Goal: Find specific fact: Find specific fact

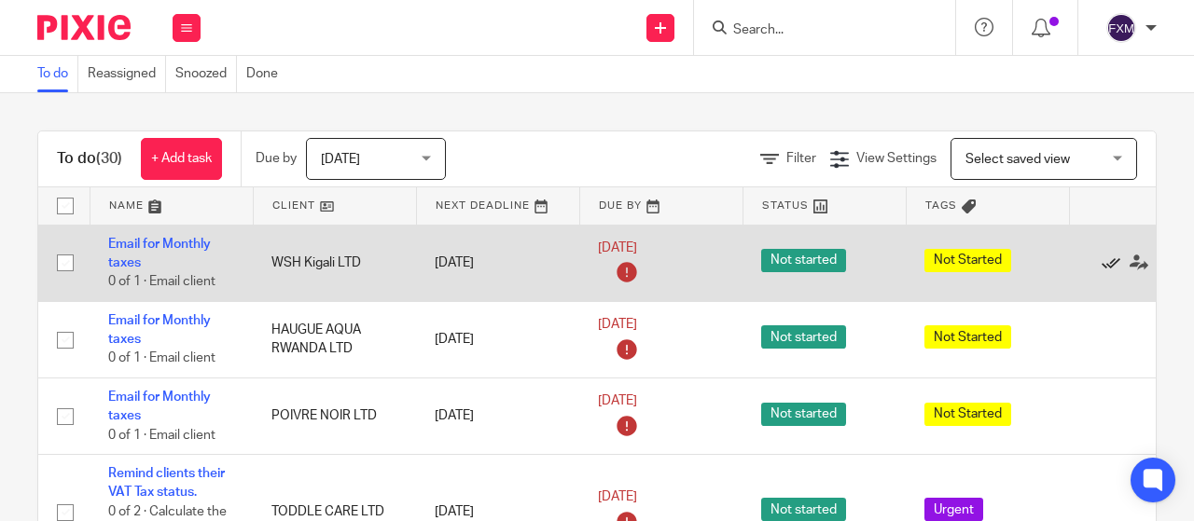
click at [1106, 266] on icon at bounding box center [1110, 263] width 19 height 19
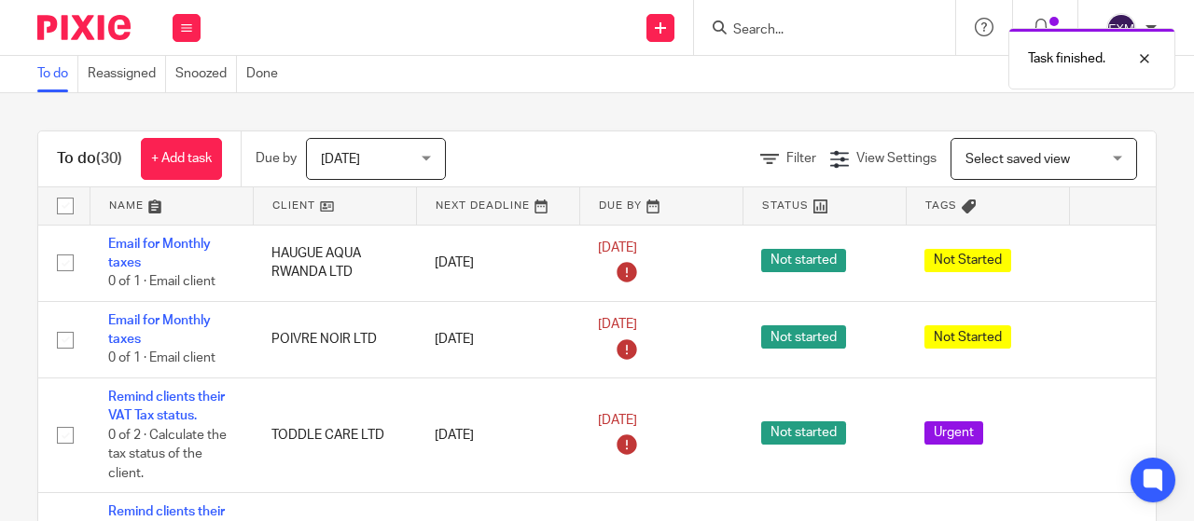
click at [1106, 266] on icon at bounding box center [1110, 263] width 19 height 19
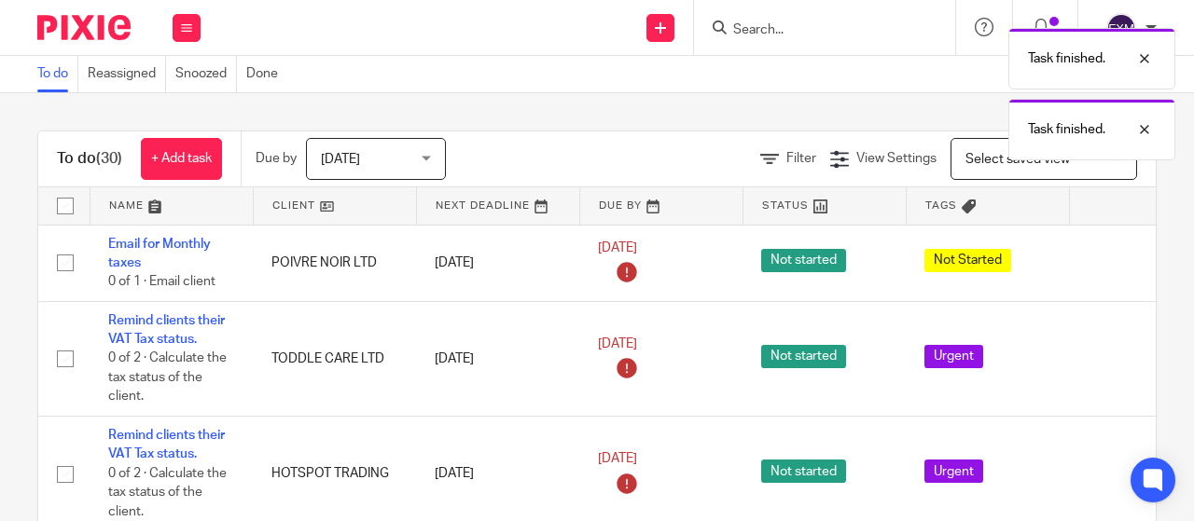
click at [1106, 266] on icon at bounding box center [1110, 263] width 19 height 19
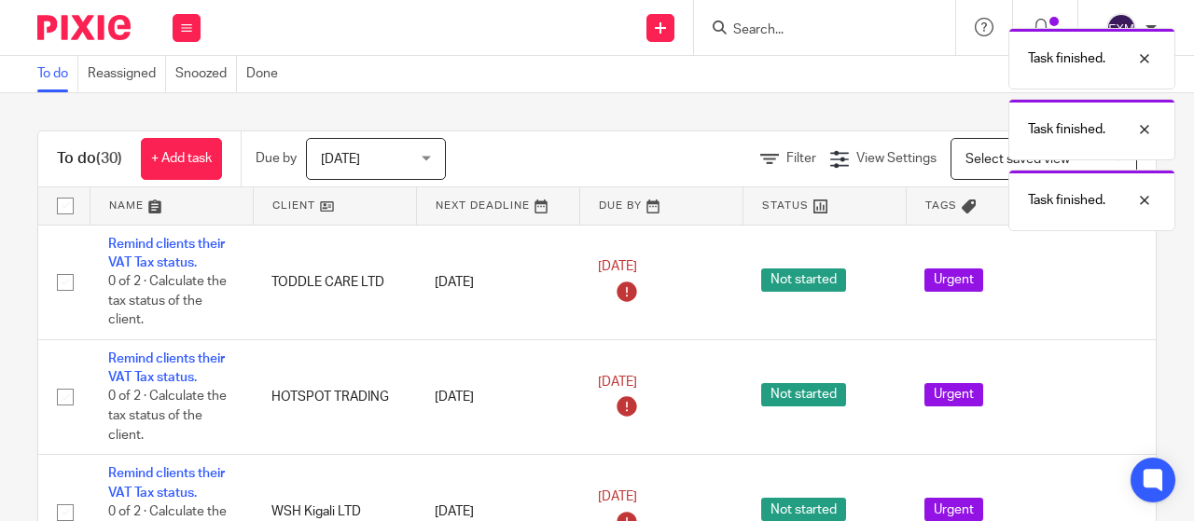
click at [1106, 266] on div "Edit task Delete" at bounding box center [1150, 281] width 126 height 47
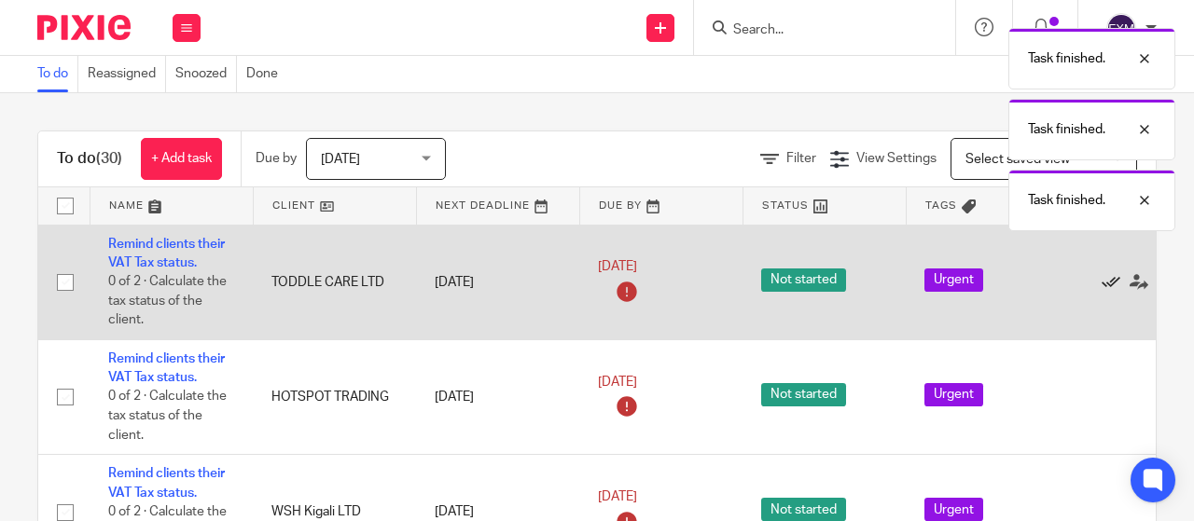
click at [1110, 284] on icon at bounding box center [1110, 282] width 19 height 19
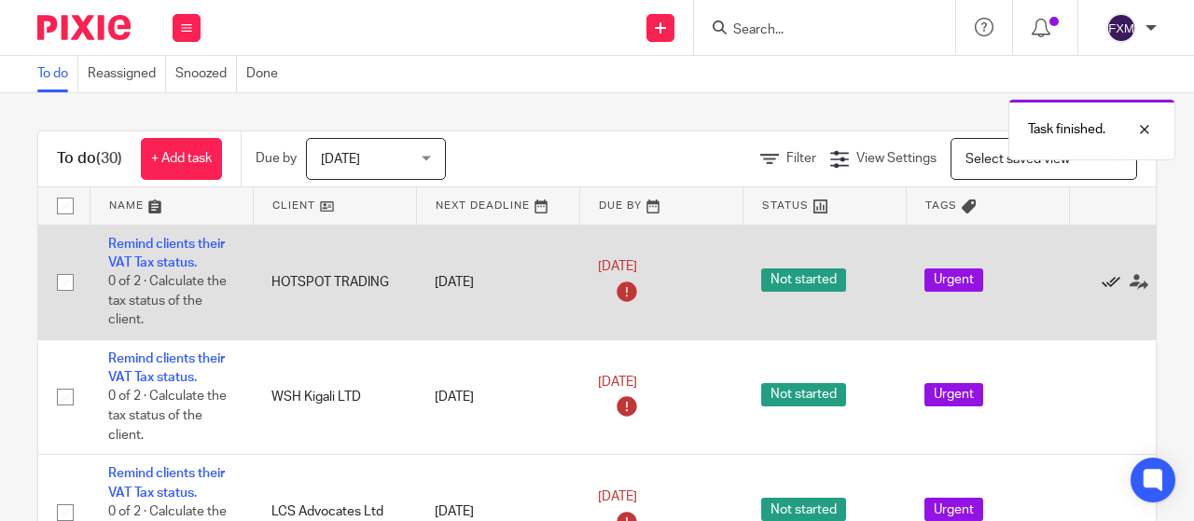
click at [1105, 284] on icon at bounding box center [1110, 282] width 19 height 19
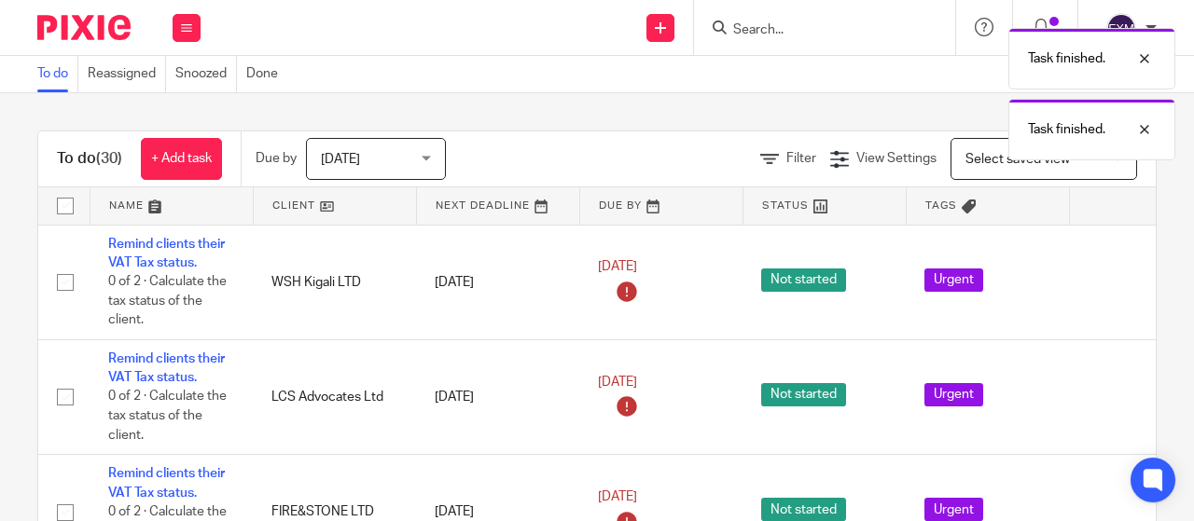
click at [1105, 284] on icon at bounding box center [1110, 282] width 19 height 19
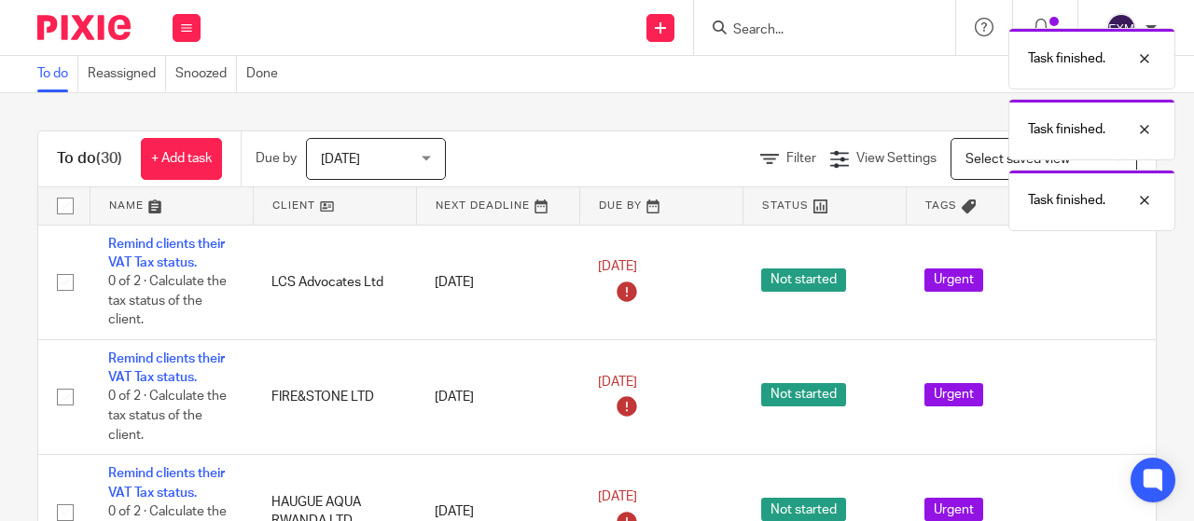
click at [1105, 284] on icon at bounding box center [1110, 282] width 19 height 19
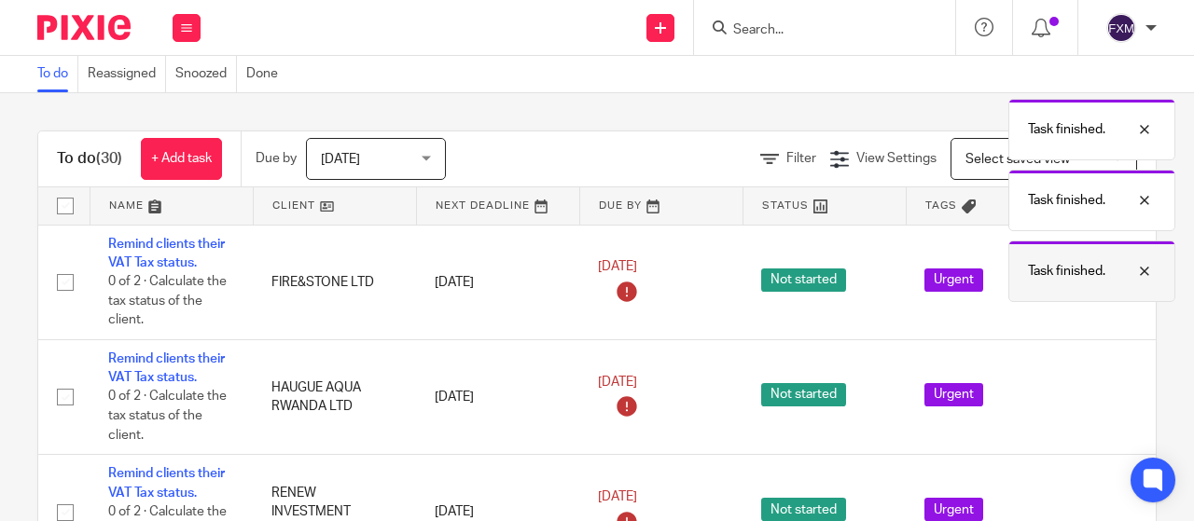
click at [1105, 284] on div "Task finished." at bounding box center [1091, 272] width 167 height 62
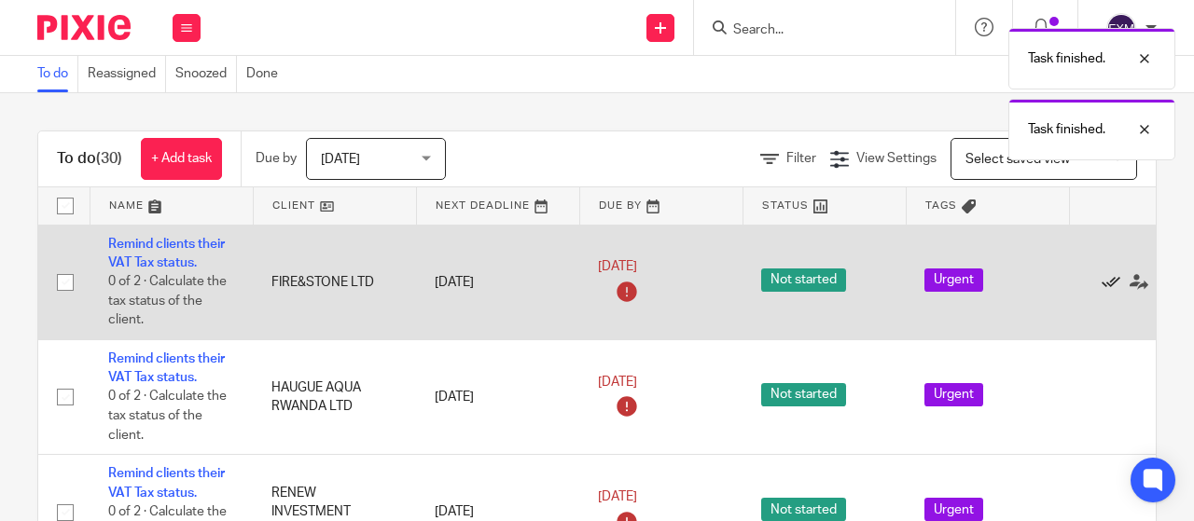
click at [1104, 283] on icon at bounding box center [1110, 282] width 19 height 19
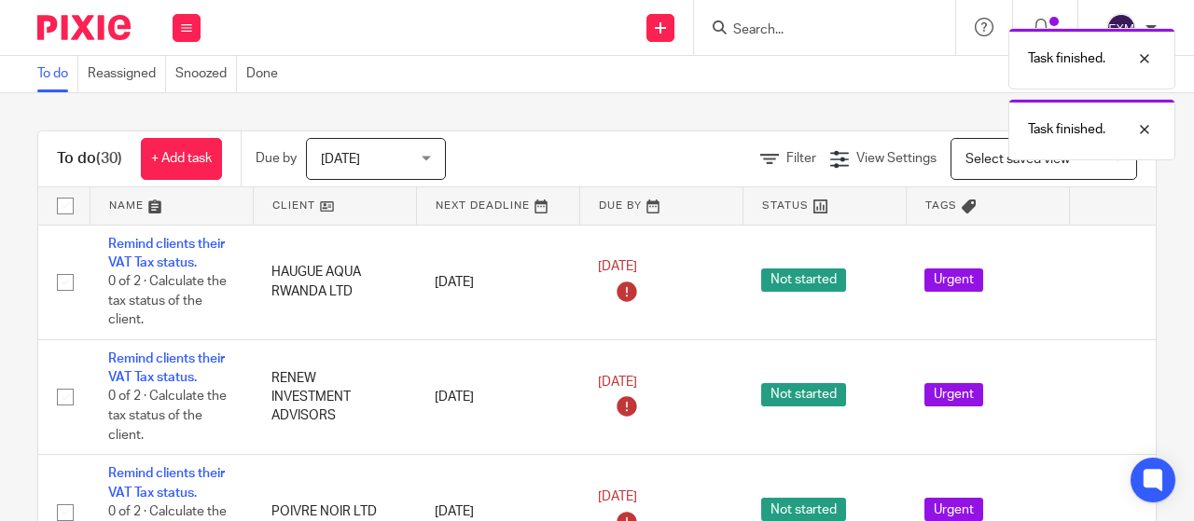
click at [1104, 283] on icon at bounding box center [1110, 282] width 19 height 19
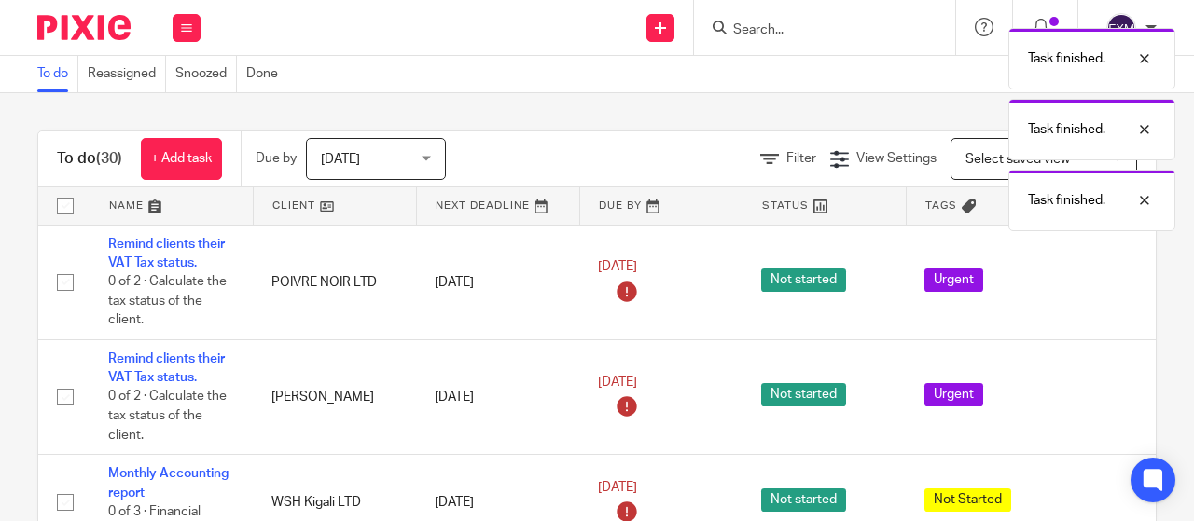
click at [1104, 283] on icon at bounding box center [1110, 282] width 19 height 19
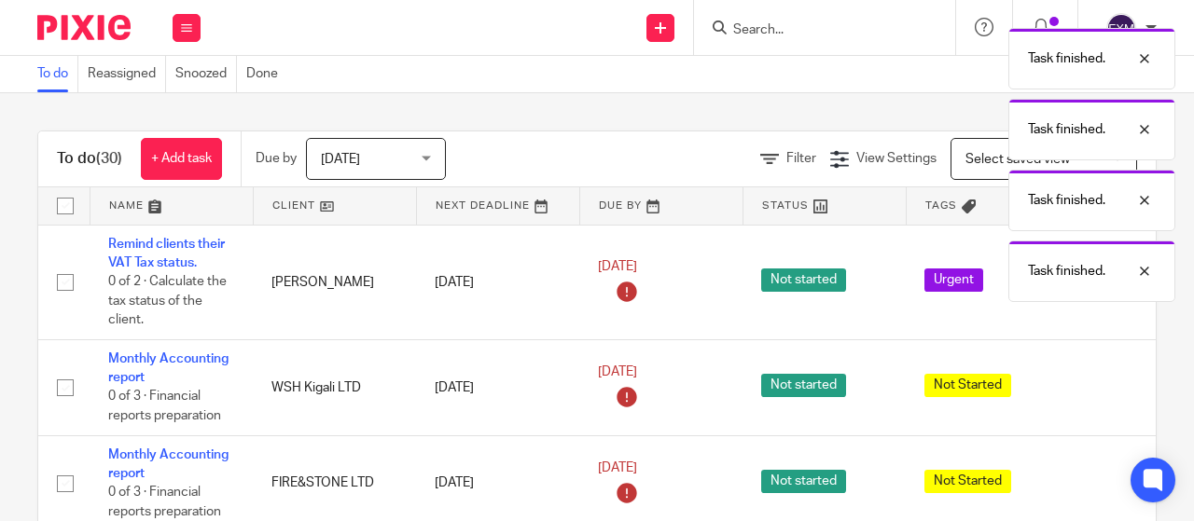
click at [1104, 283] on div "Task finished." at bounding box center [1091, 272] width 167 height 62
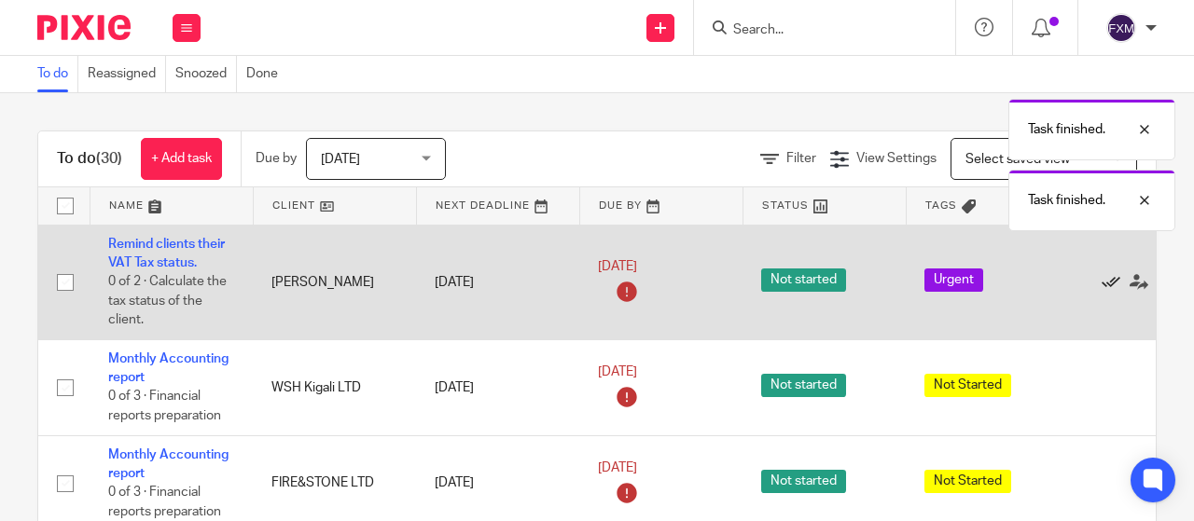
click at [1104, 283] on icon at bounding box center [1110, 282] width 19 height 19
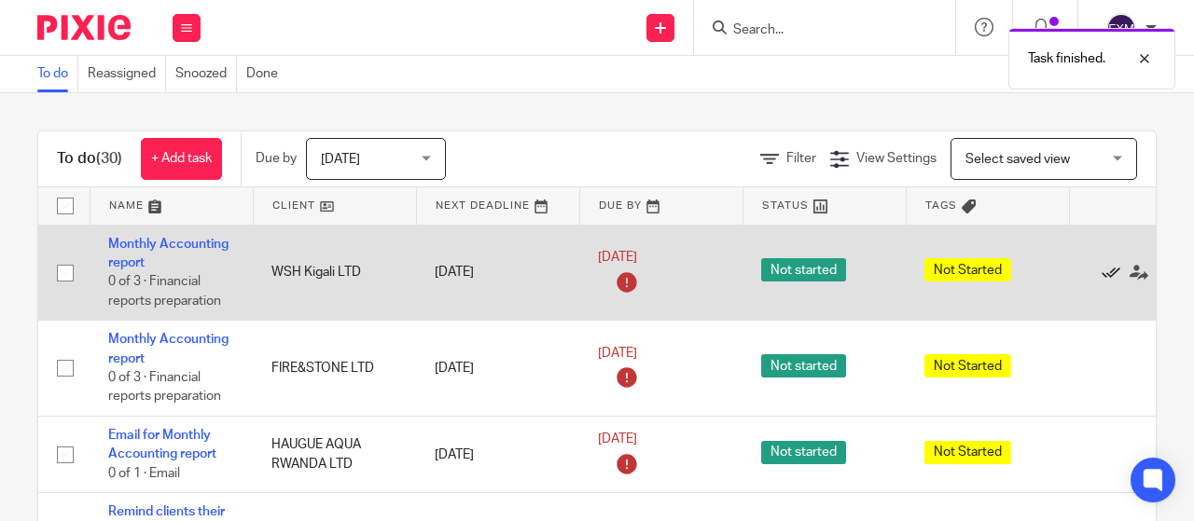
click at [1103, 274] on icon at bounding box center [1110, 273] width 19 height 19
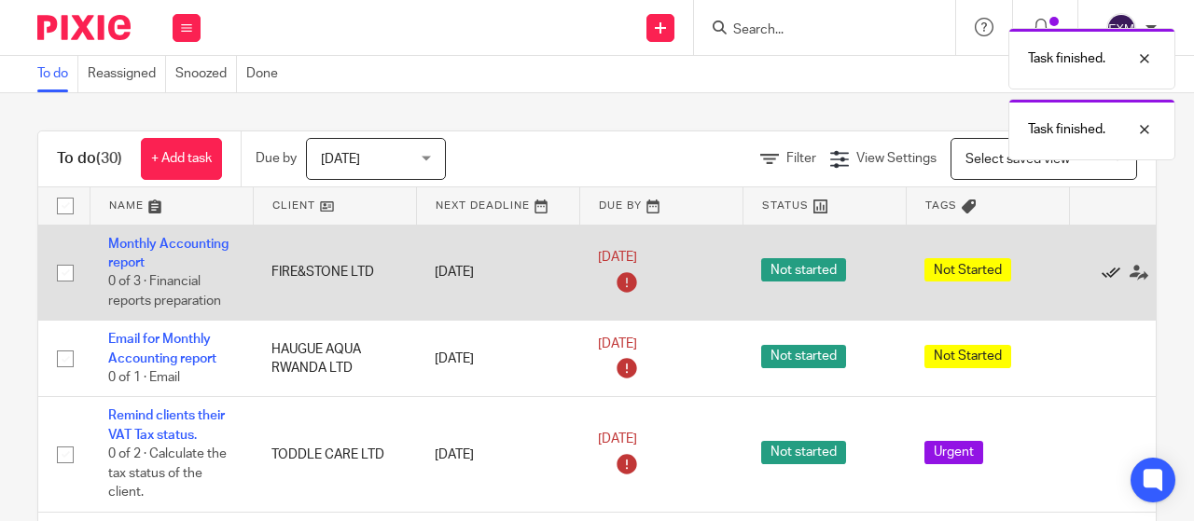
click at [1103, 274] on icon at bounding box center [1110, 273] width 19 height 19
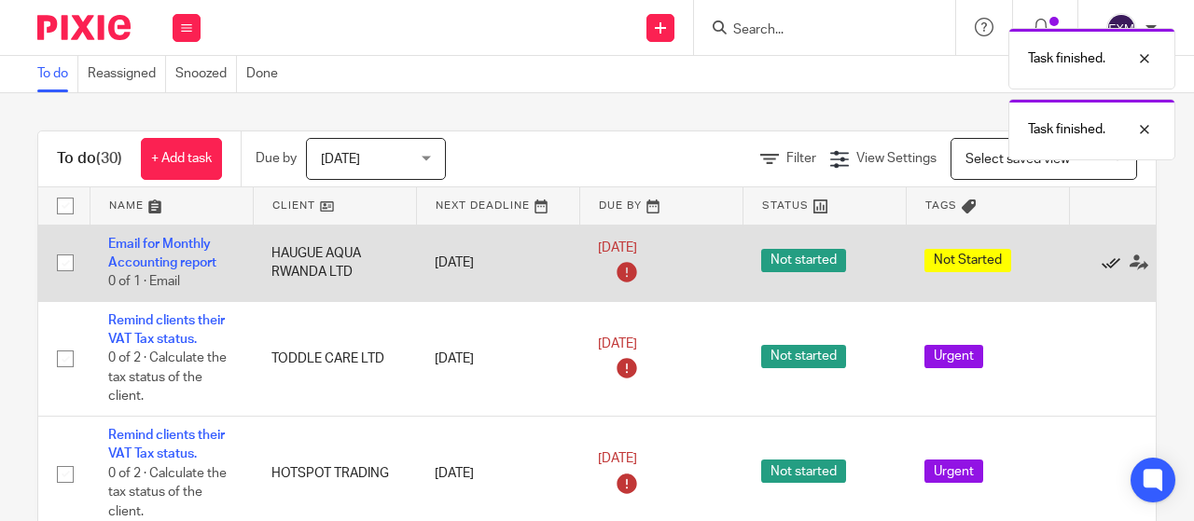
click at [1103, 264] on icon at bounding box center [1110, 263] width 19 height 19
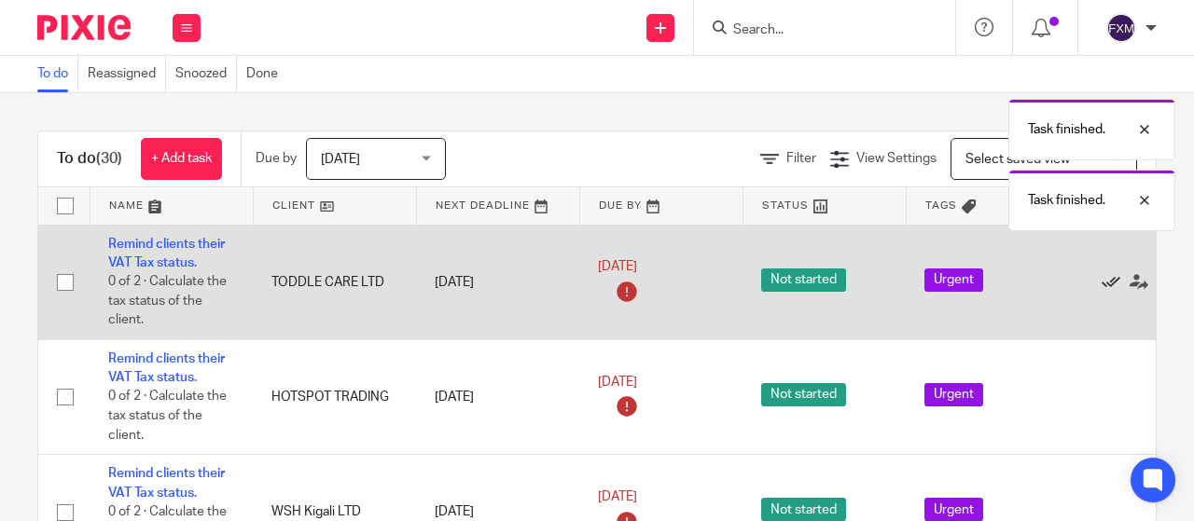
click at [1107, 281] on icon at bounding box center [1110, 282] width 19 height 19
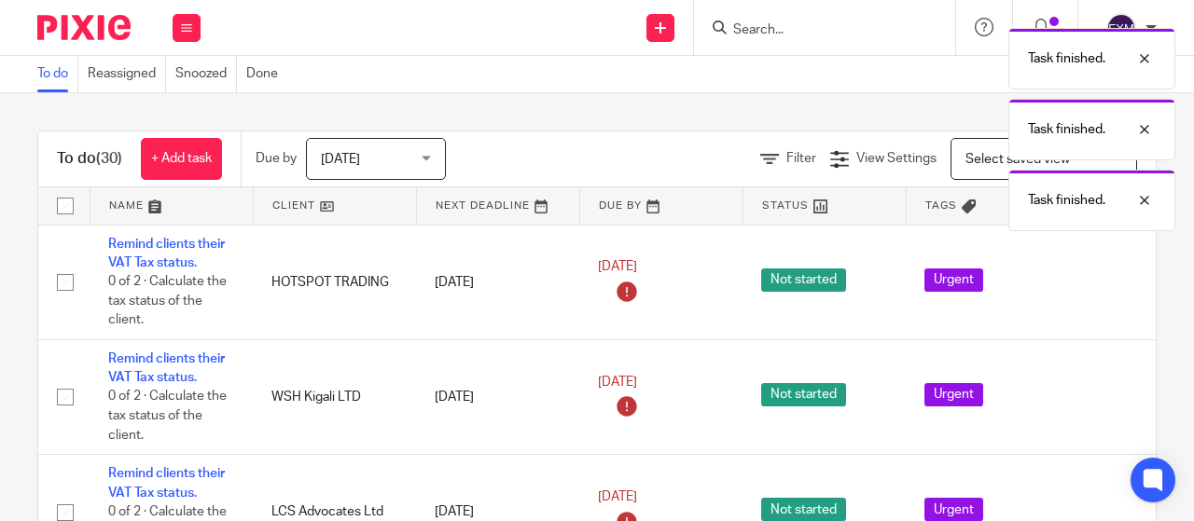
click at [1107, 281] on icon at bounding box center [1110, 282] width 19 height 19
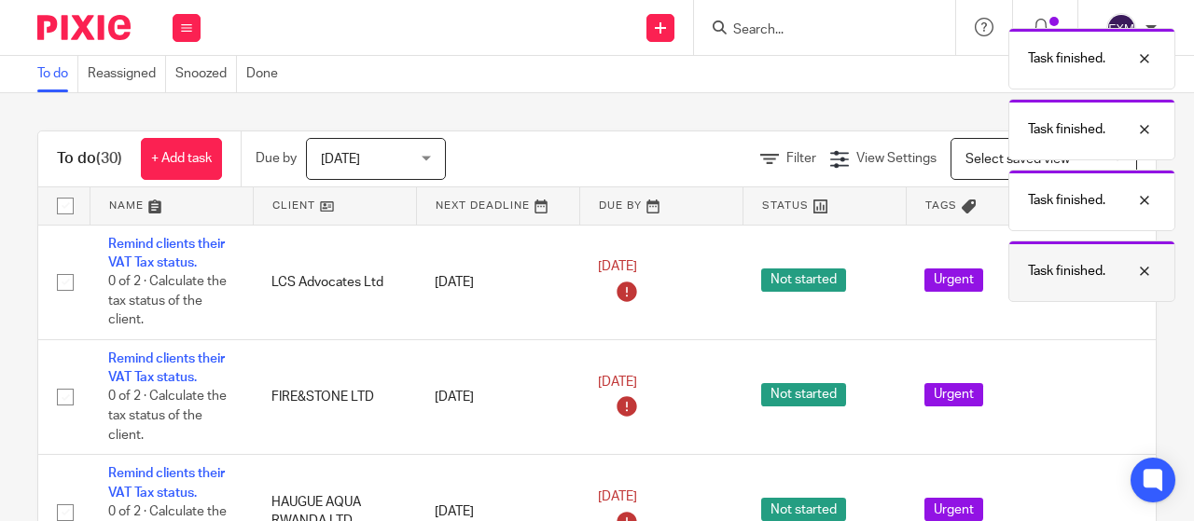
click at [1107, 281] on div "Task finished." at bounding box center [1091, 272] width 167 height 62
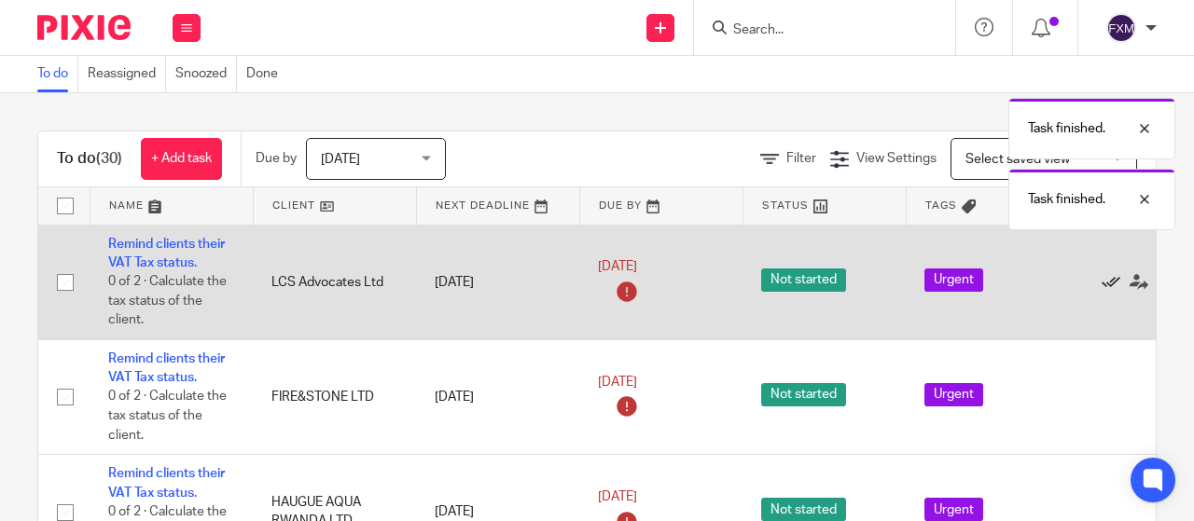
click at [1107, 281] on icon at bounding box center [1110, 282] width 19 height 19
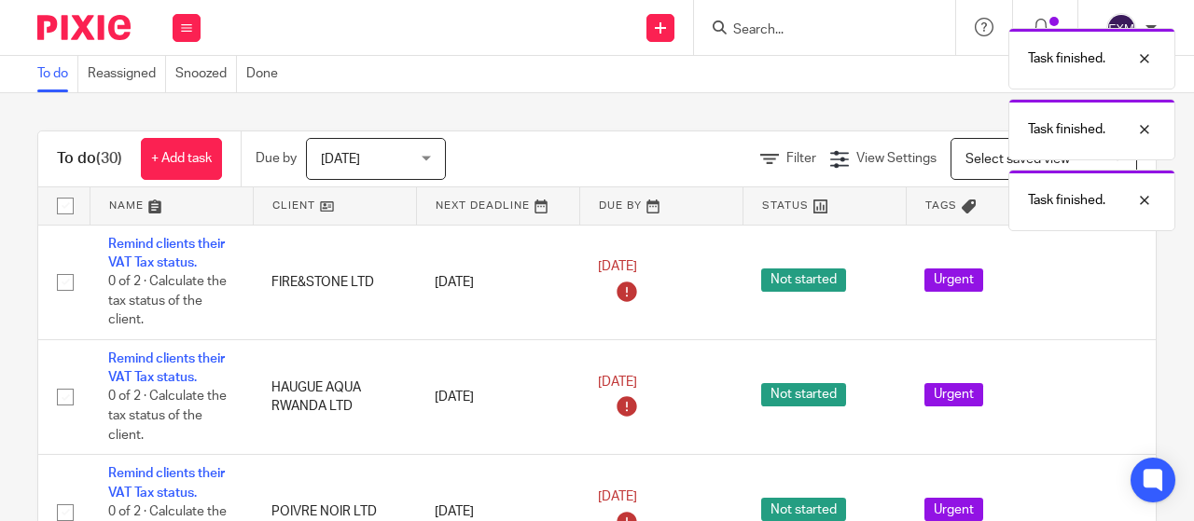
click at [1107, 281] on icon at bounding box center [1110, 282] width 19 height 19
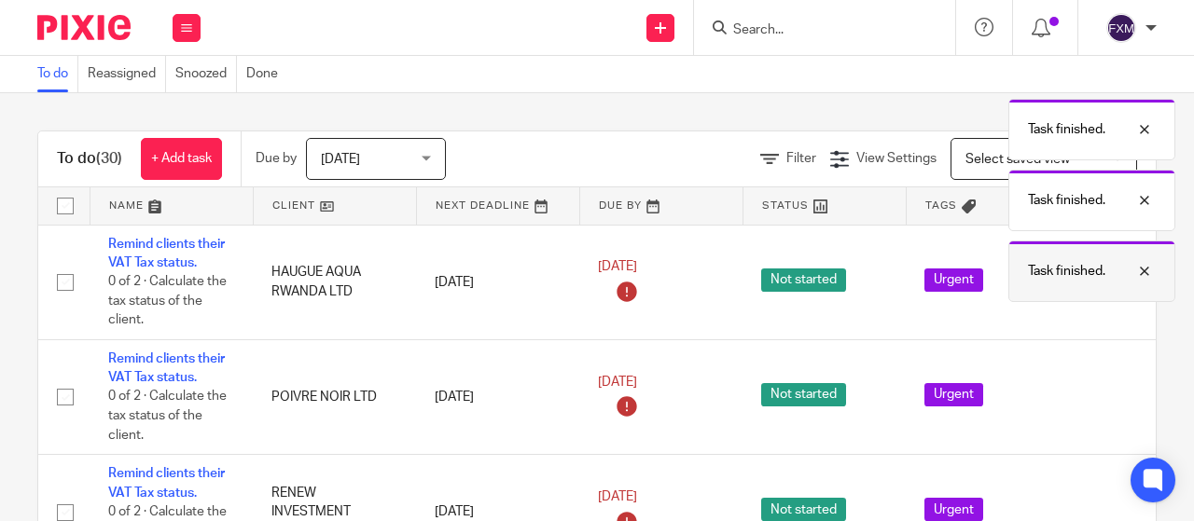
click at [1107, 281] on div "Task finished." at bounding box center [1091, 272] width 167 height 62
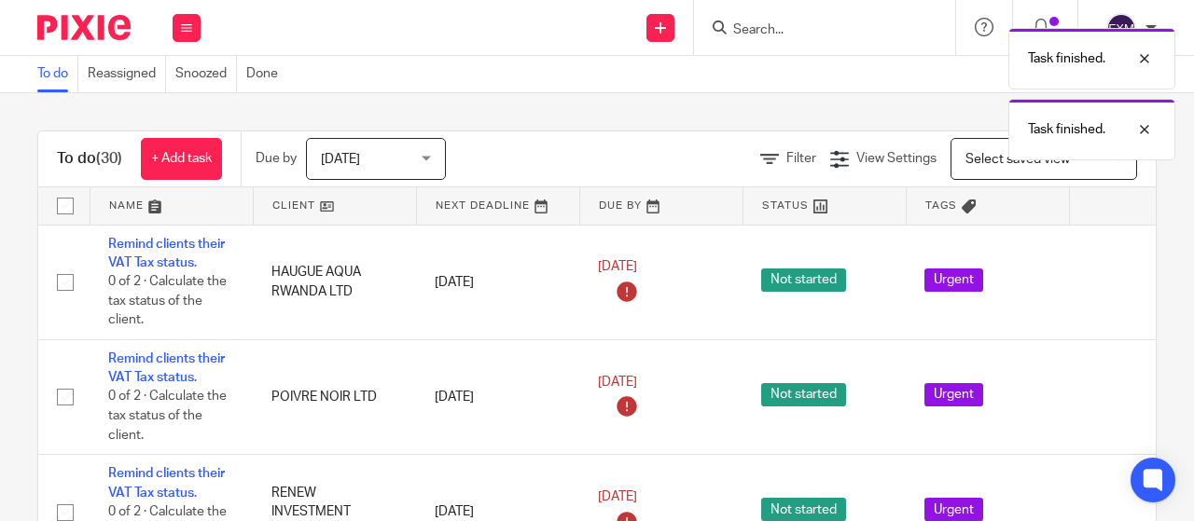
click at [1107, 281] on icon at bounding box center [1110, 282] width 19 height 19
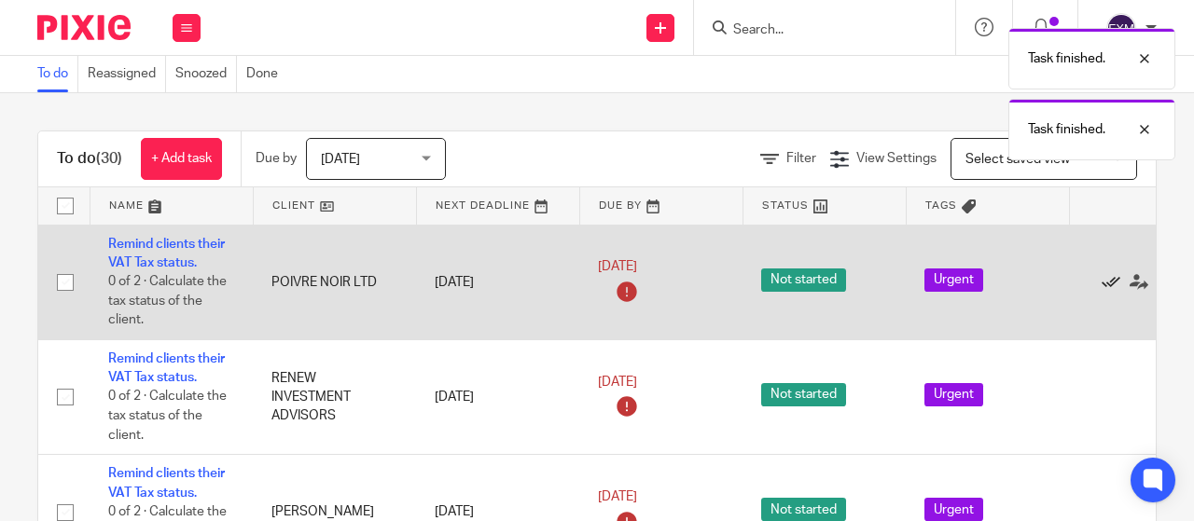
click at [1107, 281] on icon at bounding box center [1110, 282] width 19 height 19
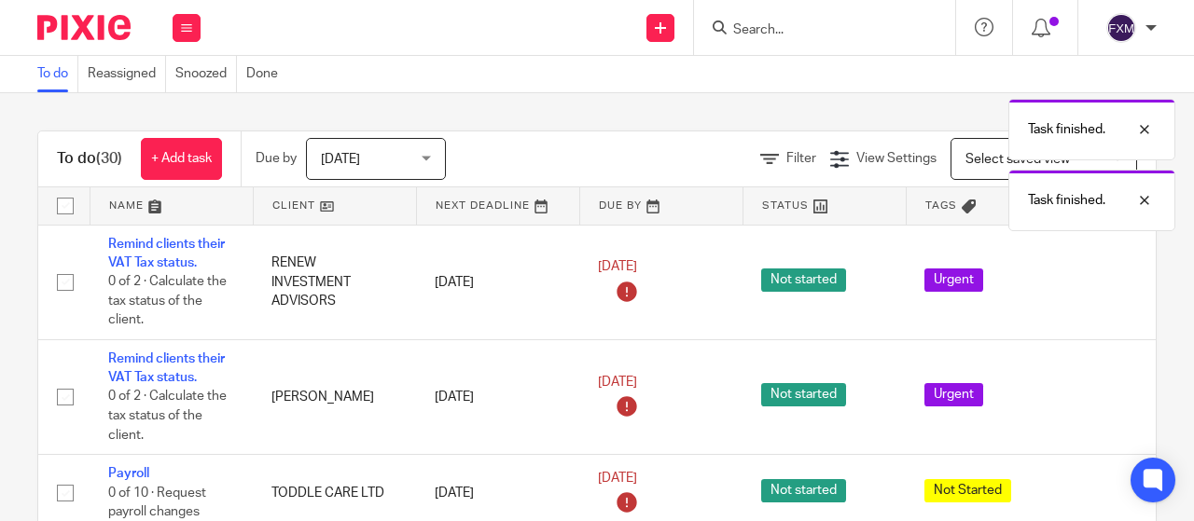
click at [1107, 281] on icon at bounding box center [1110, 282] width 19 height 19
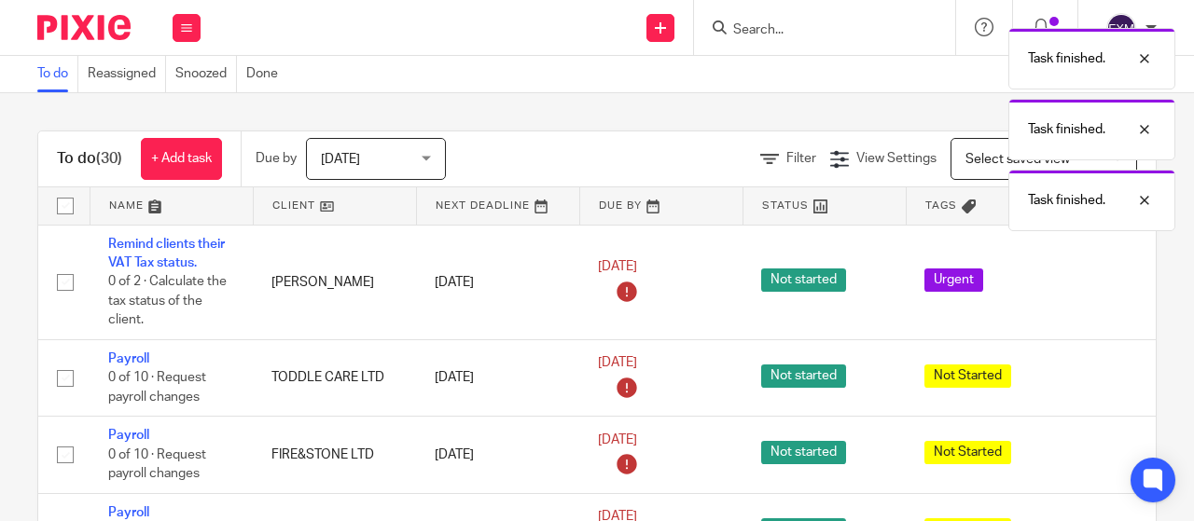
click at [1107, 281] on icon at bounding box center [1110, 282] width 19 height 19
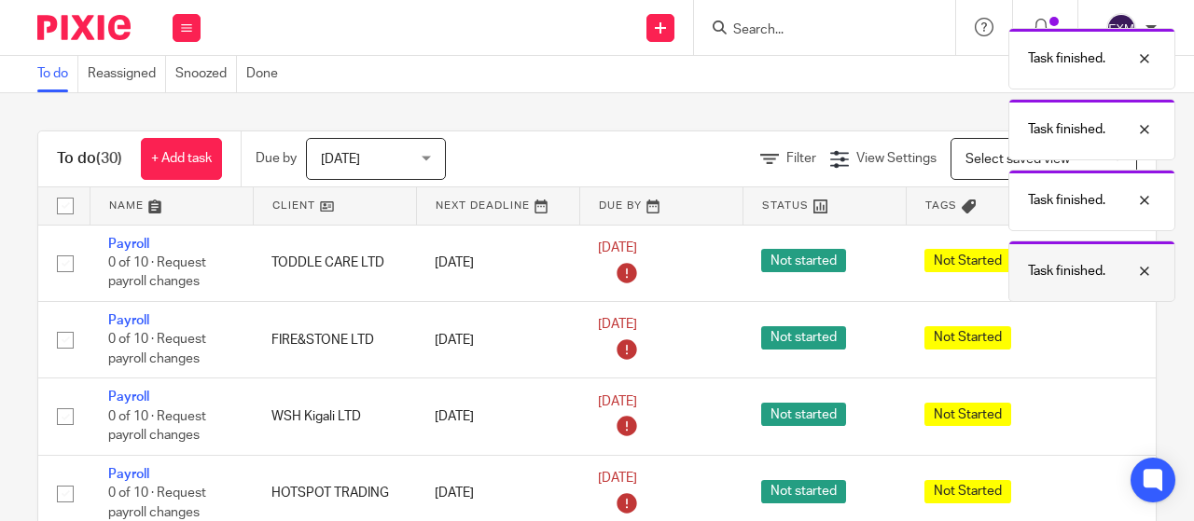
click at [1107, 281] on div "Task finished." at bounding box center [1091, 272] width 167 height 62
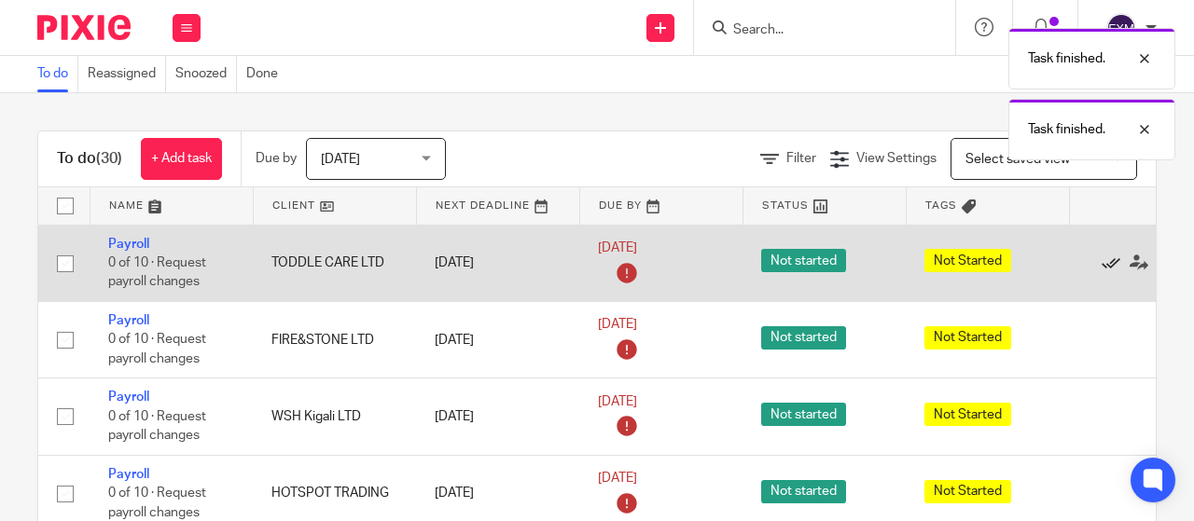
click at [1106, 270] on icon at bounding box center [1110, 263] width 19 height 19
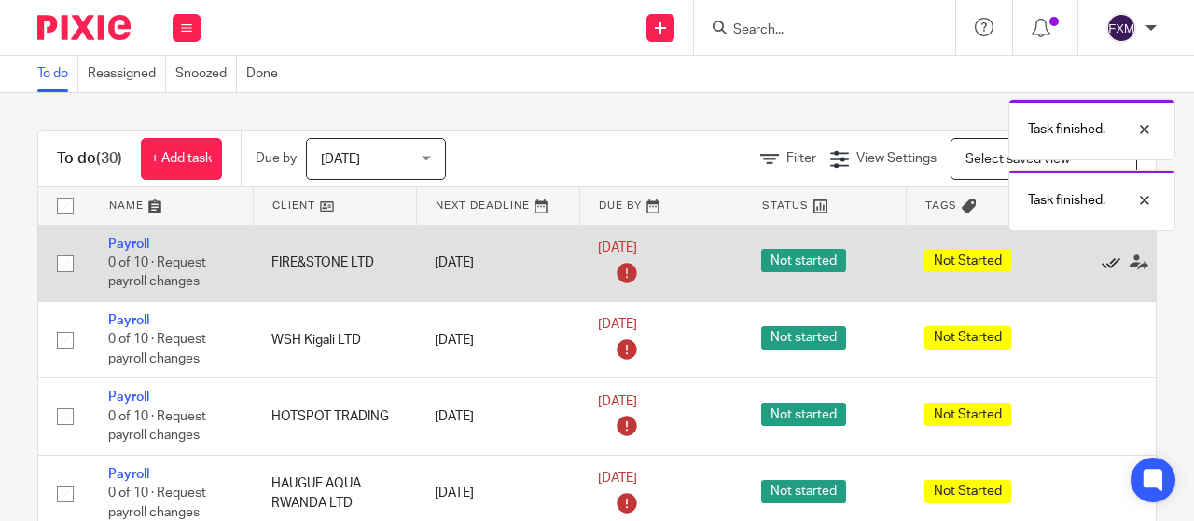
click at [1106, 270] on icon at bounding box center [1110, 263] width 19 height 19
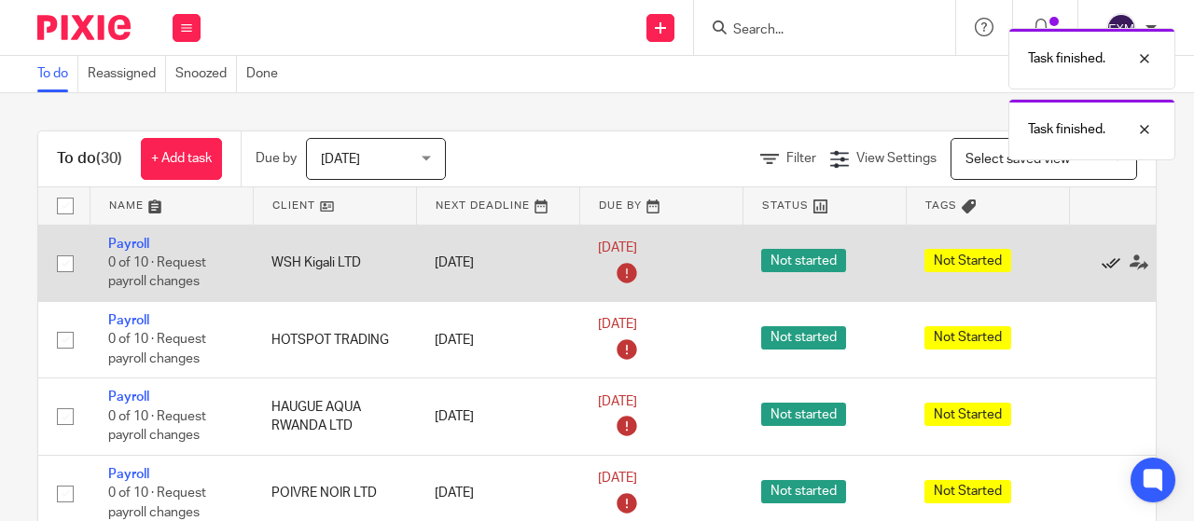
click at [1109, 266] on icon at bounding box center [1110, 263] width 19 height 19
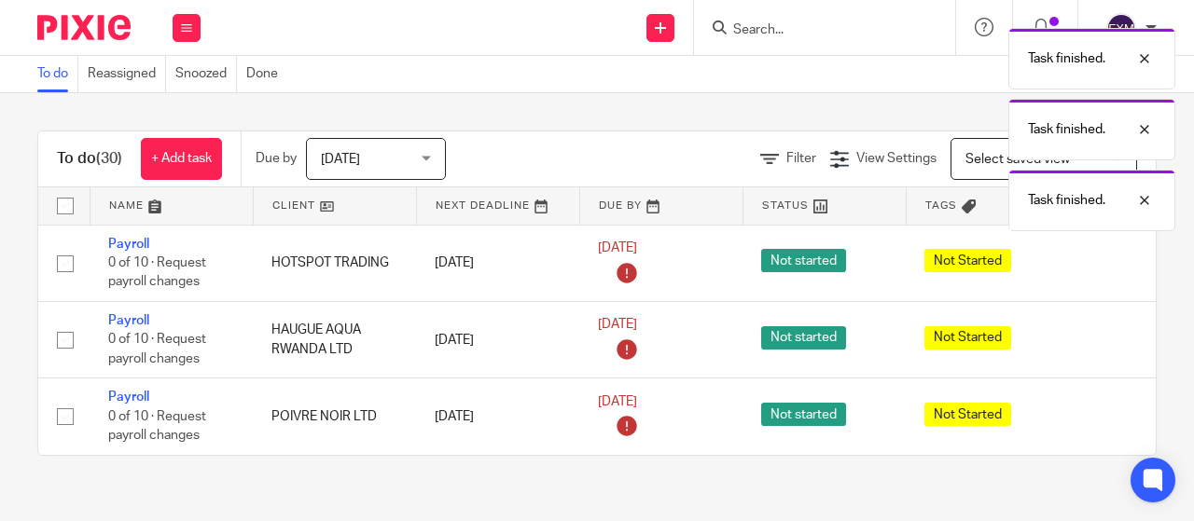
click at [1109, 266] on icon at bounding box center [1110, 263] width 19 height 19
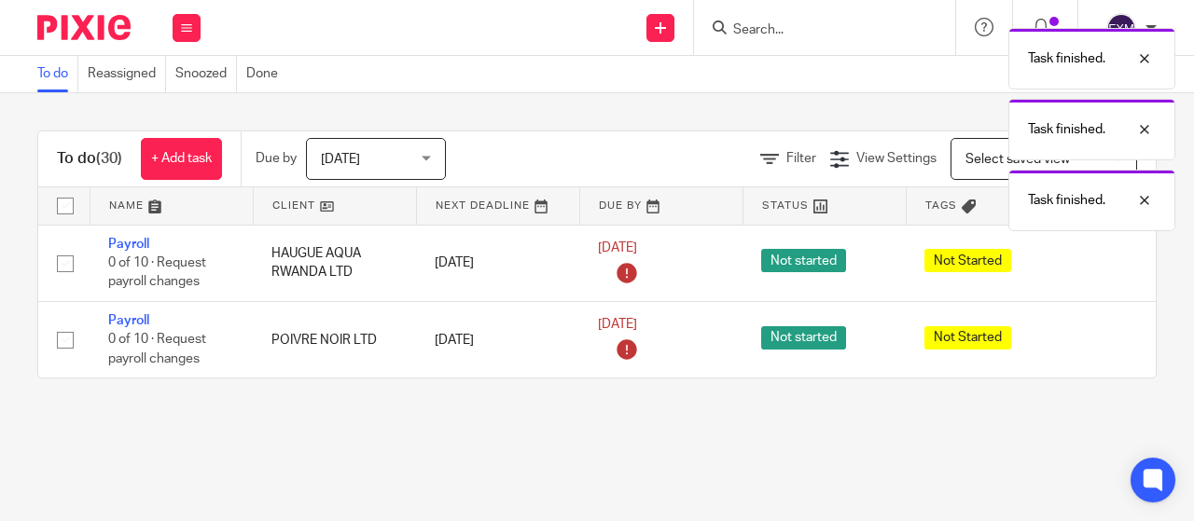
click at [1109, 266] on icon at bounding box center [1110, 263] width 19 height 19
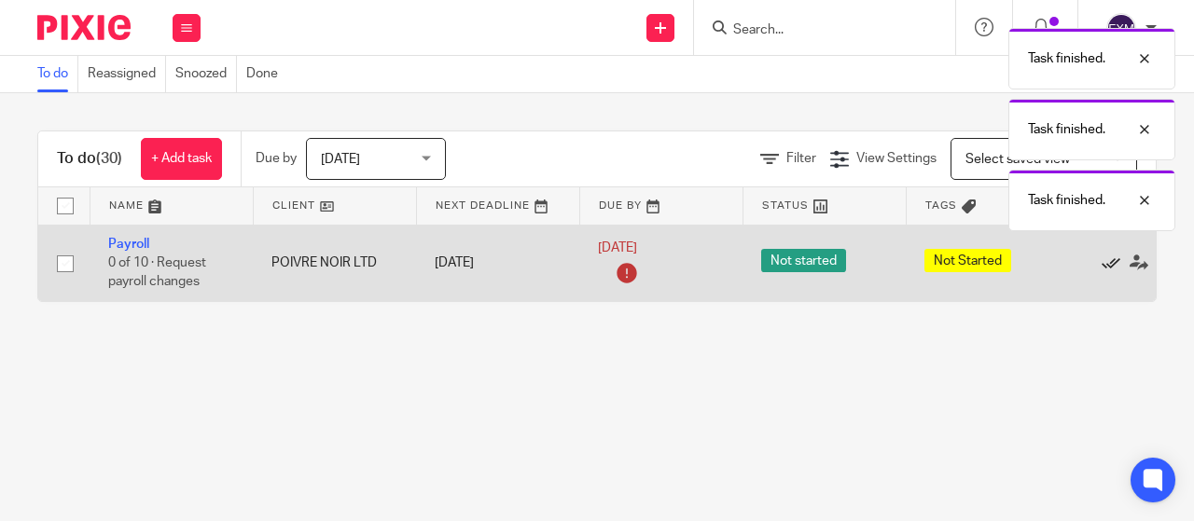
click at [1109, 266] on icon at bounding box center [1110, 263] width 19 height 19
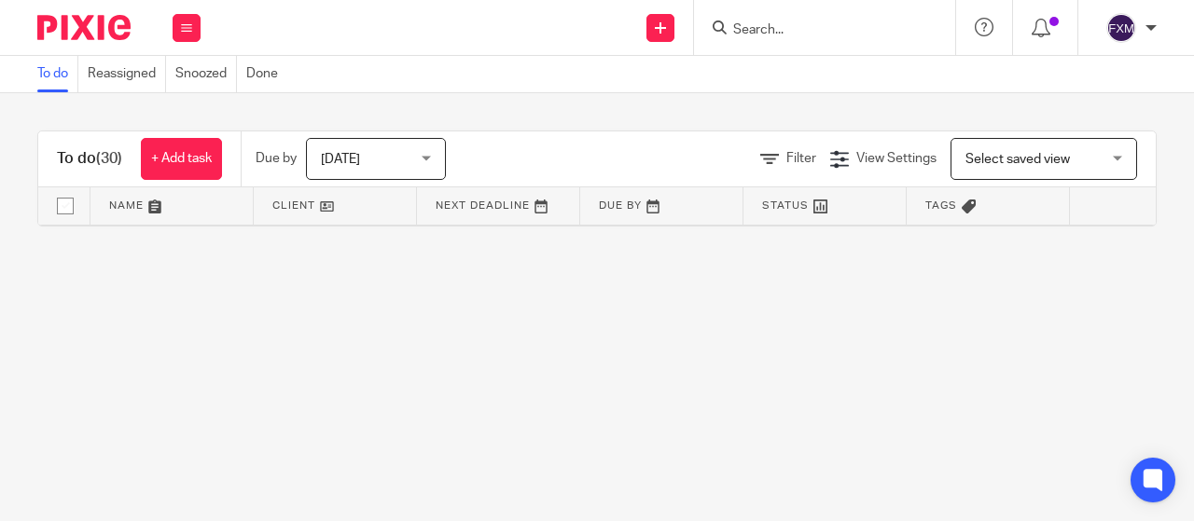
click at [747, 31] on input "Search" at bounding box center [815, 30] width 168 height 17
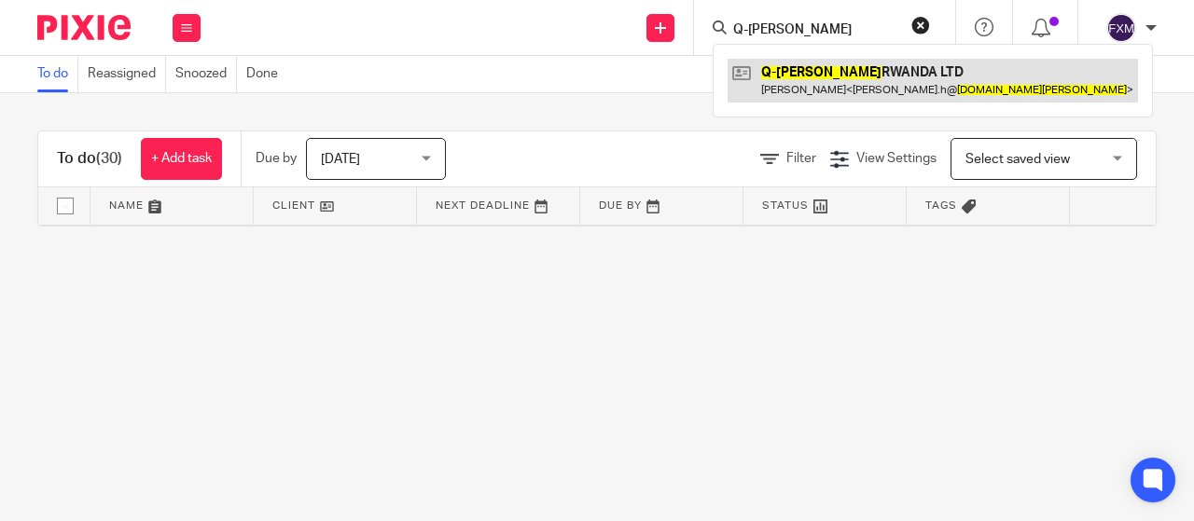
type input "Q-LANA"
click at [824, 70] on link at bounding box center [932, 80] width 410 height 43
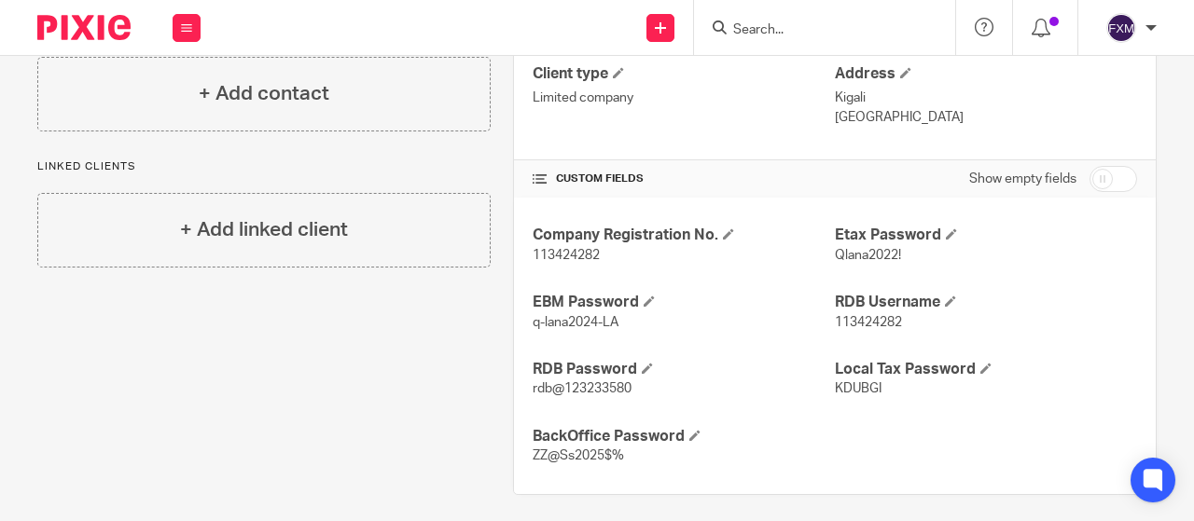
scroll to position [312, 0]
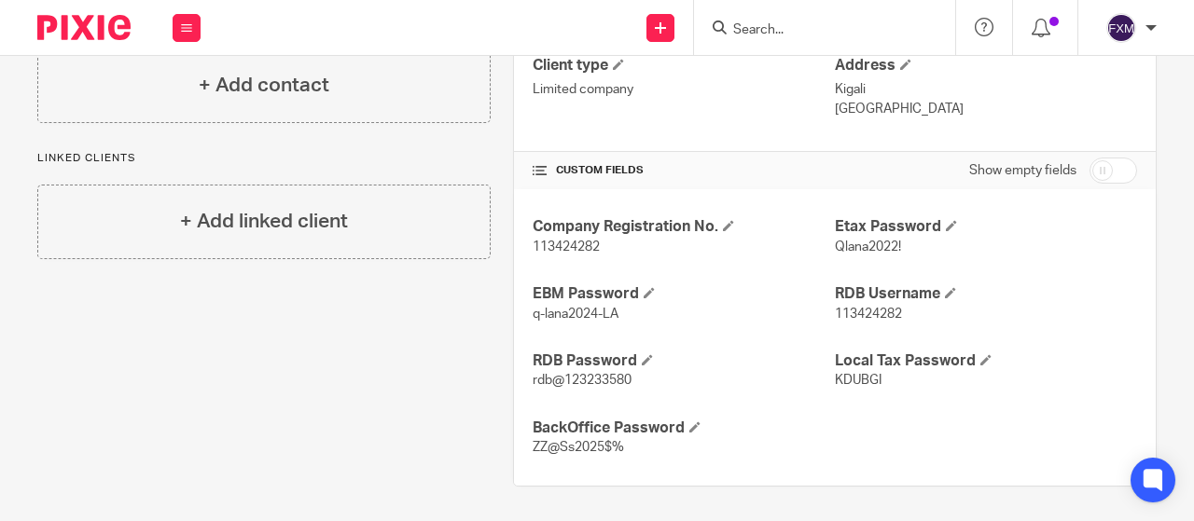
click at [571, 249] on span "113424282" at bounding box center [566, 247] width 67 height 13
drag, startPoint x: 563, startPoint y: 242, endPoint x: 587, endPoint y: 256, distance: 27.2
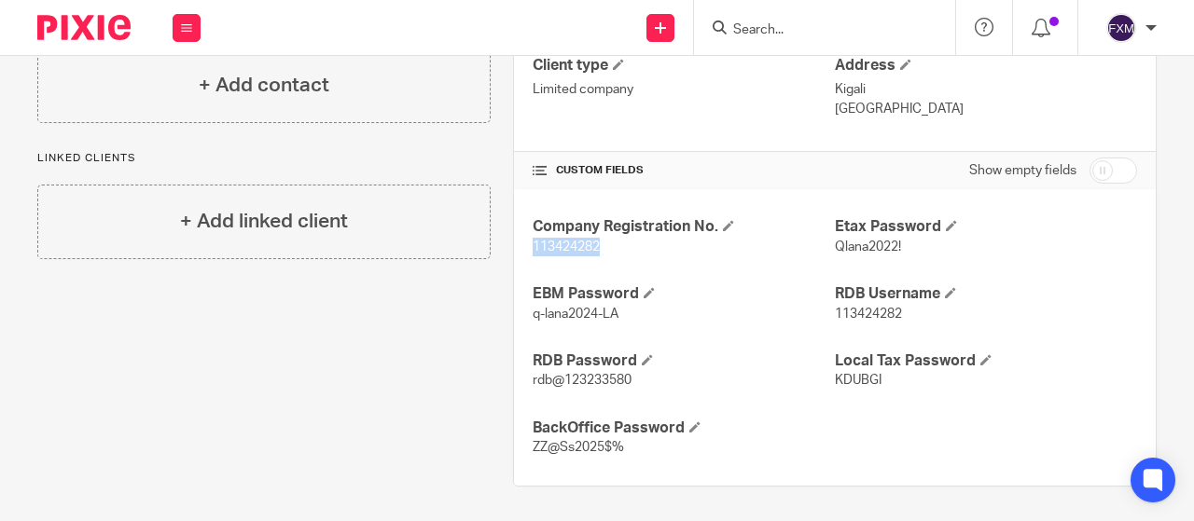
copy span "113424282"
